Goal: Task Accomplishment & Management: Manage account settings

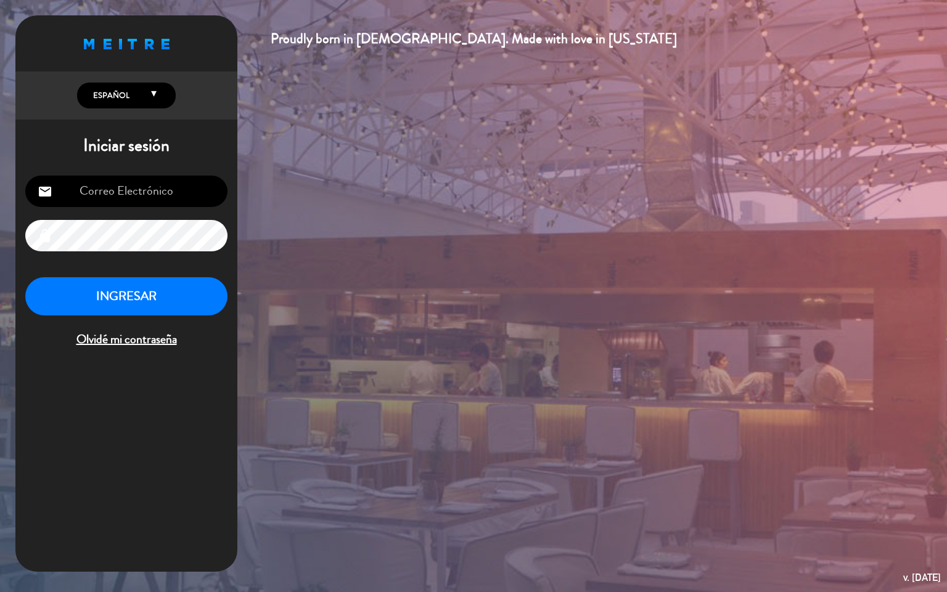
type input "[EMAIL_ADDRESS][DOMAIN_NAME]"
click at [156, 292] on button "INGRESAR" at bounding box center [126, 296] width 202 height 39
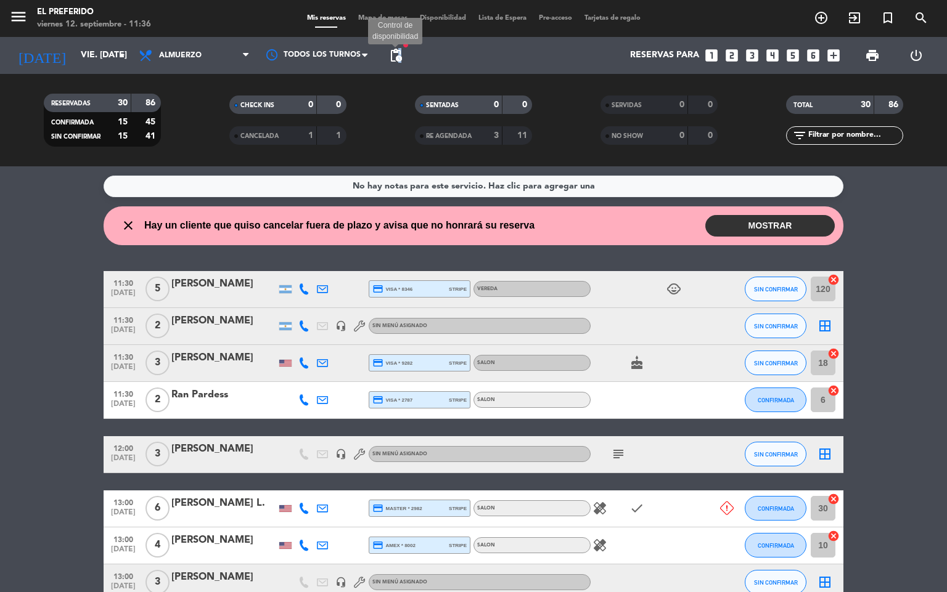
click at [398, 52] on span "pending_actions" at bounding box center [395, 55] width 15 height 15
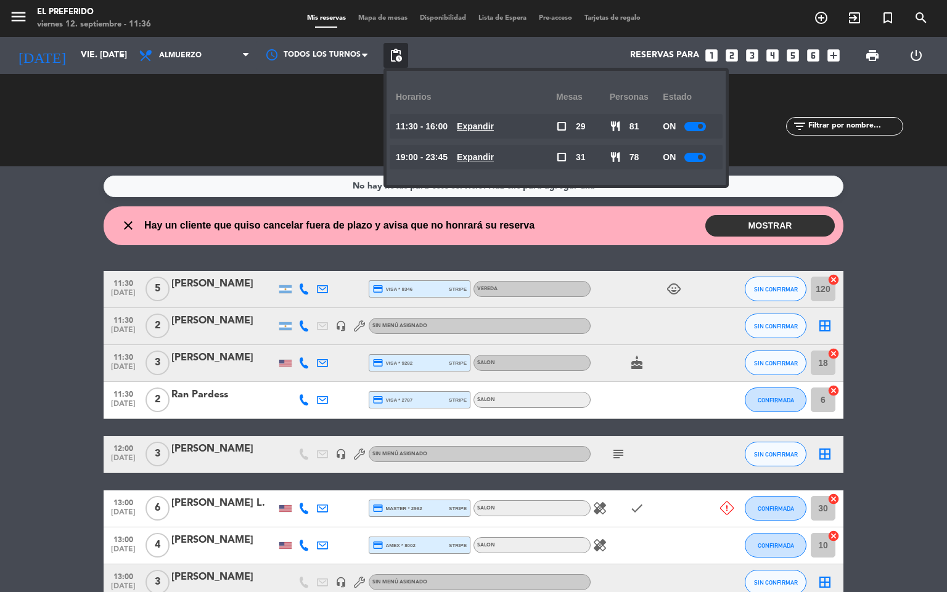
click at [487, 128] on u "Expandir" at bounding box center [475, 126] width 37 height 10
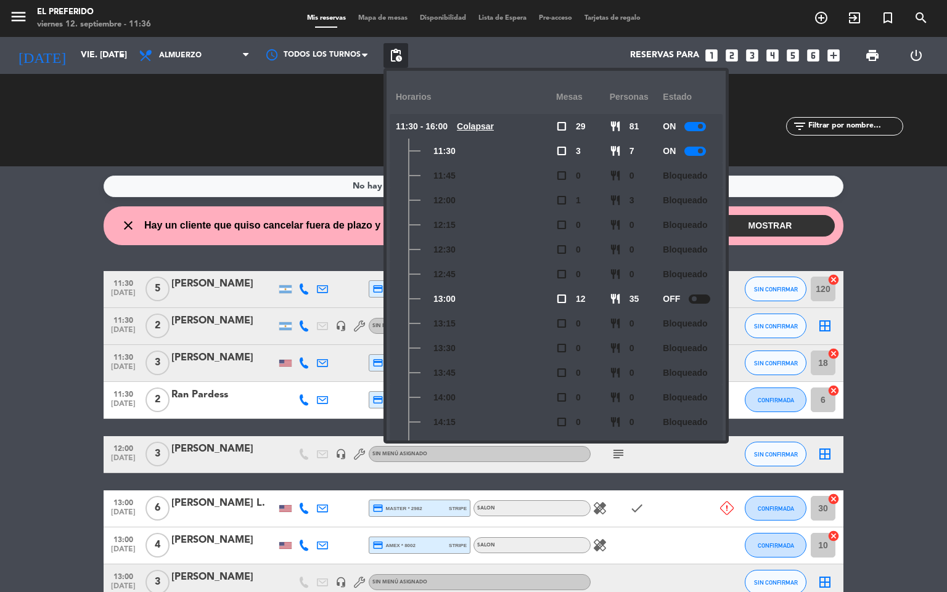
click at [696, 148] on div at bounding box center [695, 151] width 22 height 9
